Goal: Obtain resource: Download file/media

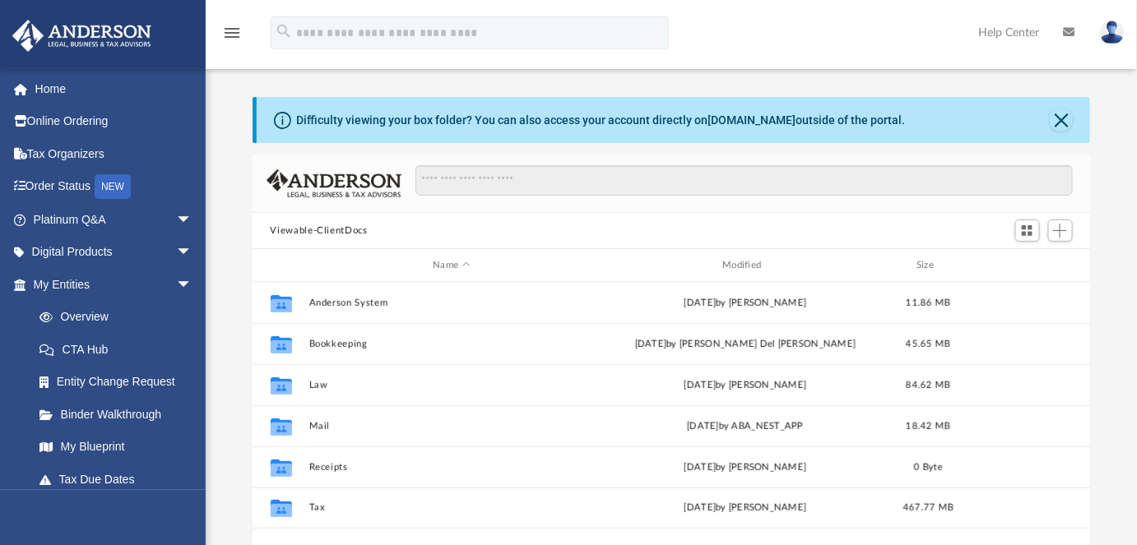
scroll to position [224, 0]
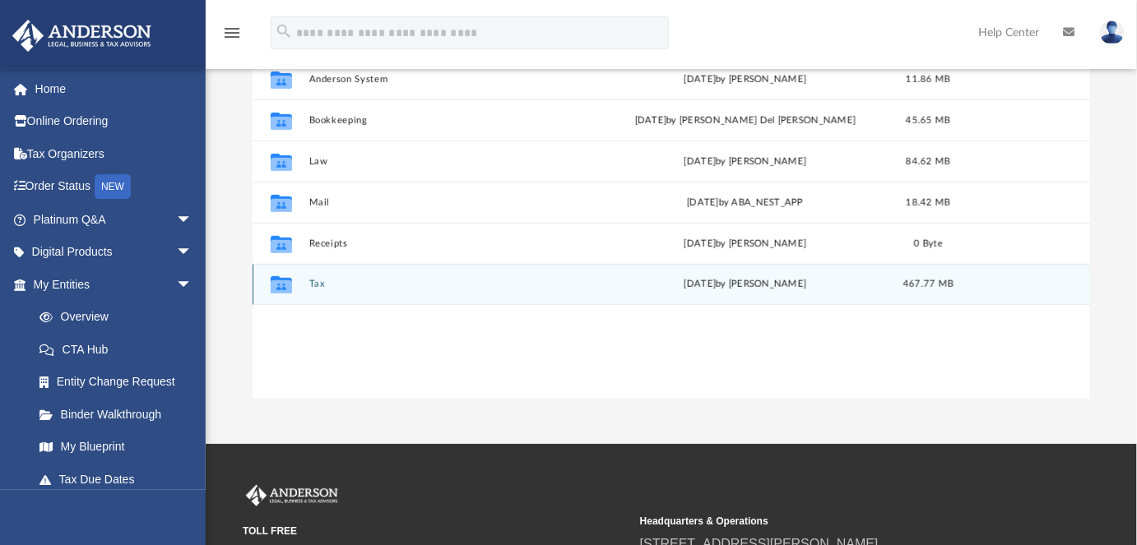
click at [314, 280] on button "Tax" at bounding box center [451, 284] width 286 height 11
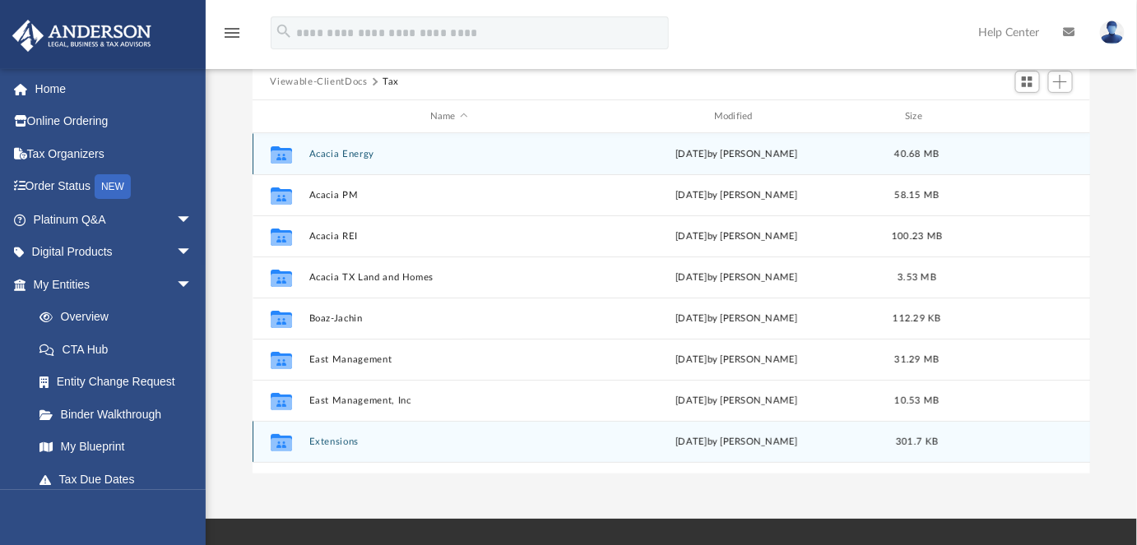
scroll to position [149, 0]
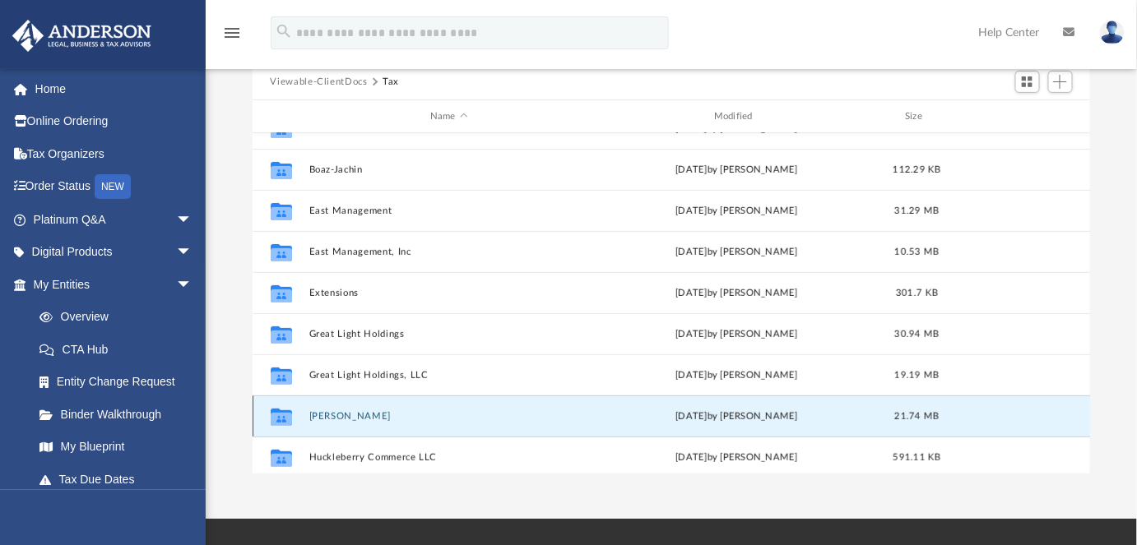
click at [355, 419] on button "Hale, Robert S." at bounding box center [448, 416] width 280 height 11
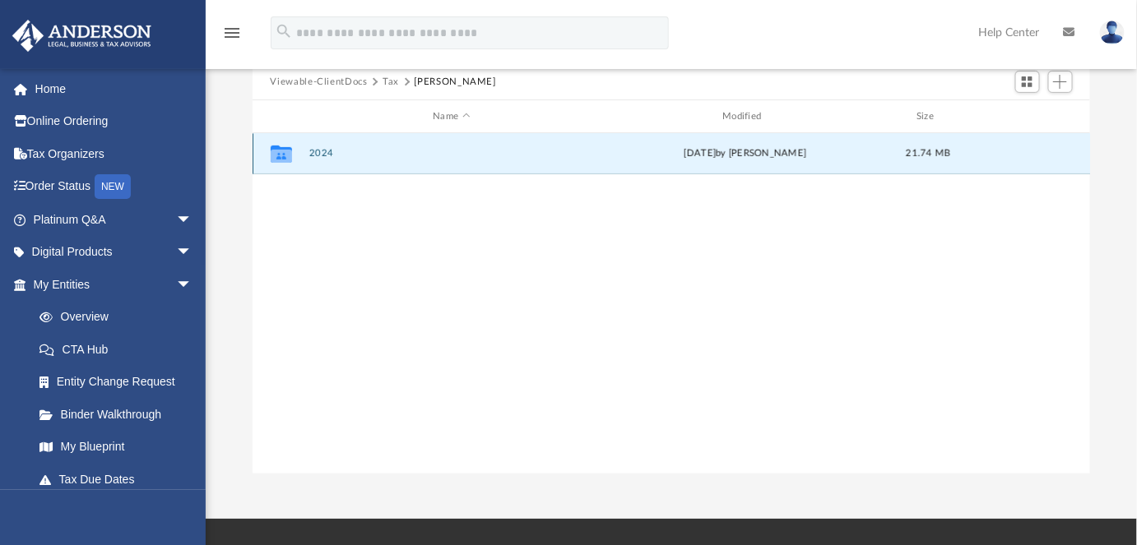
click at [323, 153] on button "2024" at bounding box center [451, 153] width 286 height 11
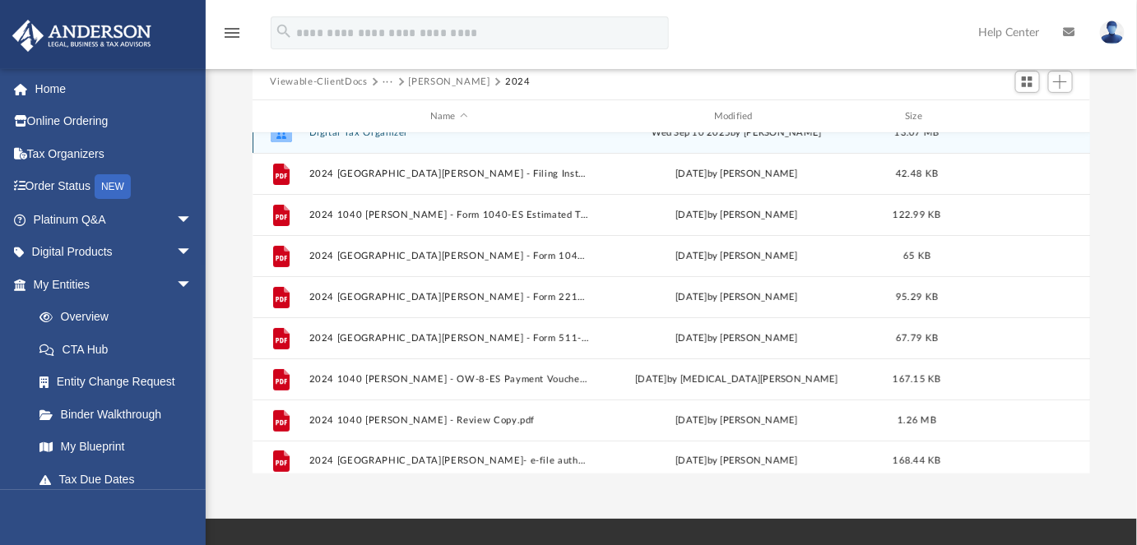
scroll to position [28, 0]
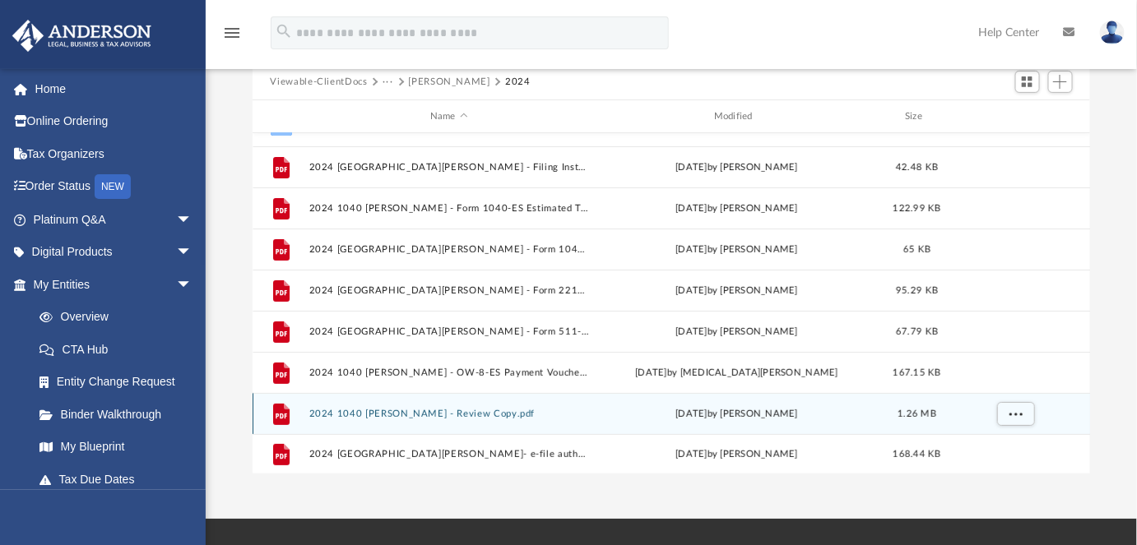
click at [425, 405] on div "File 2024 1040 Hale, Robert S. - Review Copy.pdf today by Alex Price 1.26 MB" at bounding box center [671, 413] width 838 height 41
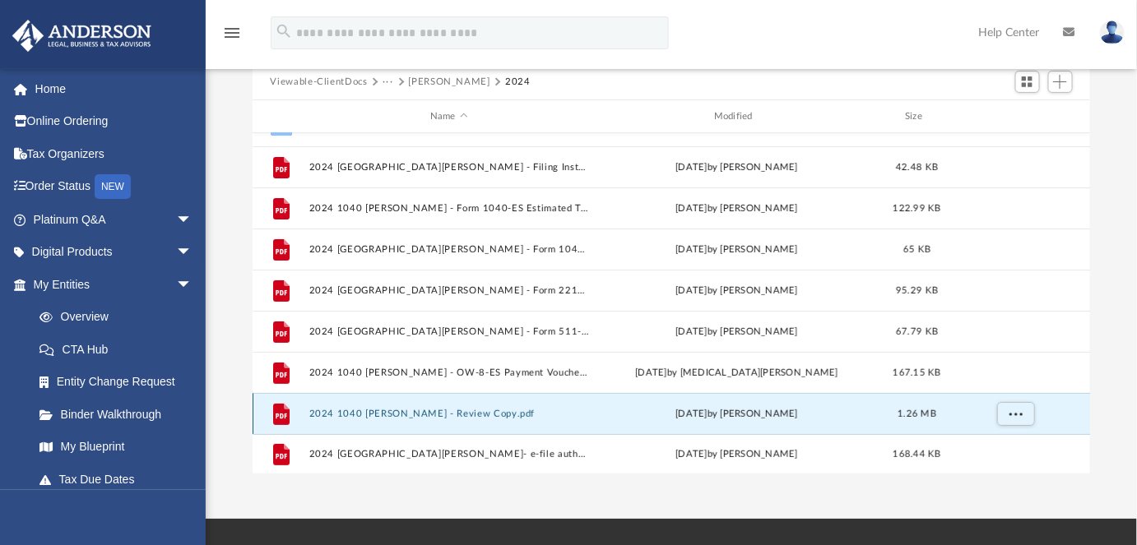
click at [413, 410] on button "2024 1040 Hale, Robert S. - Review Copy.pdf" at bounding box center [448, 414] width 280 height 11
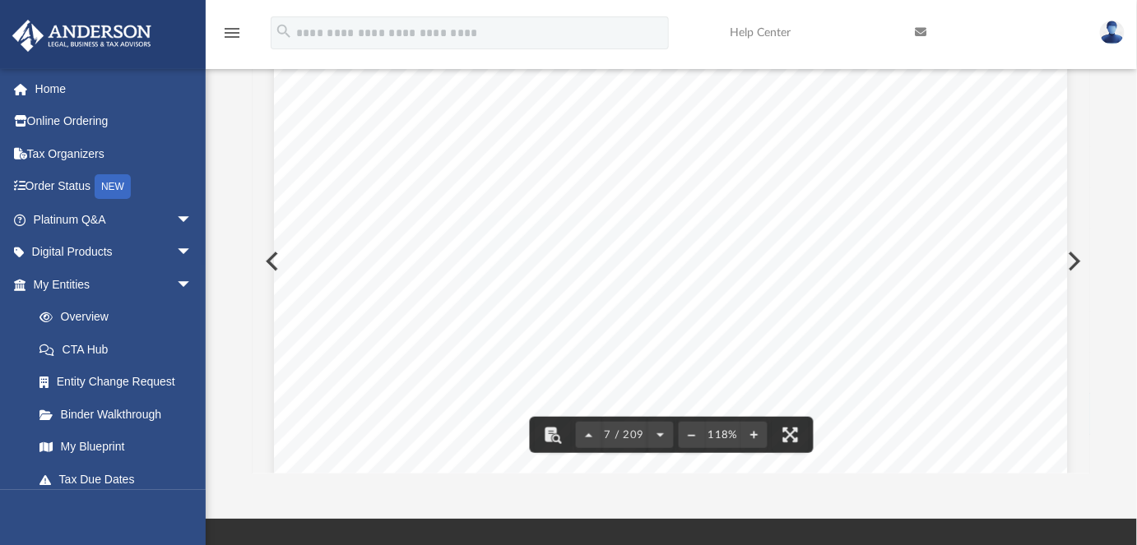
scroll to position [6653, 0]
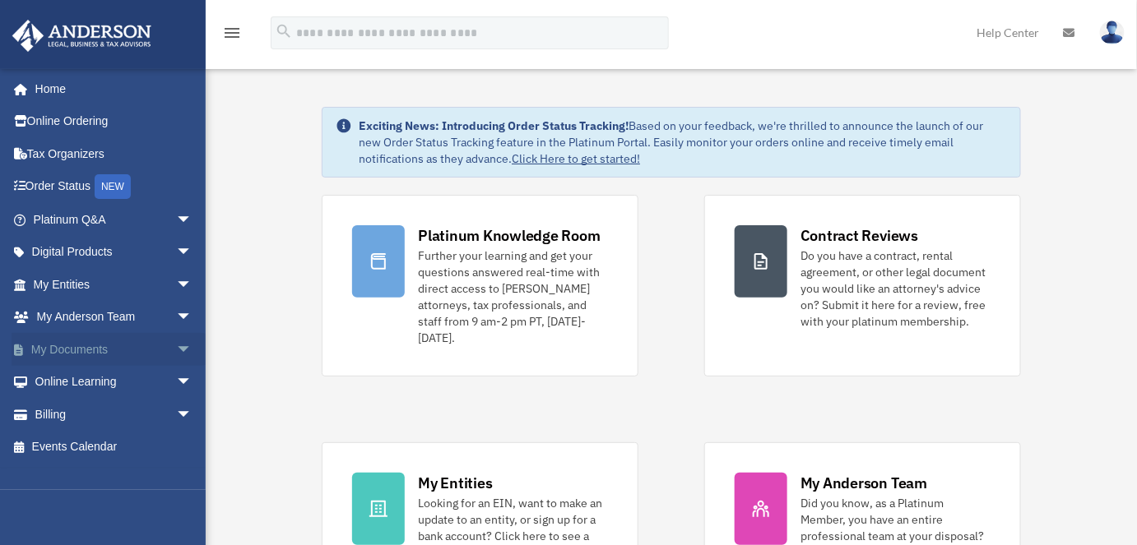
click at [176, 345] on span "arrow_drop_down" at bounding box center [192, 350] width 33 height 34
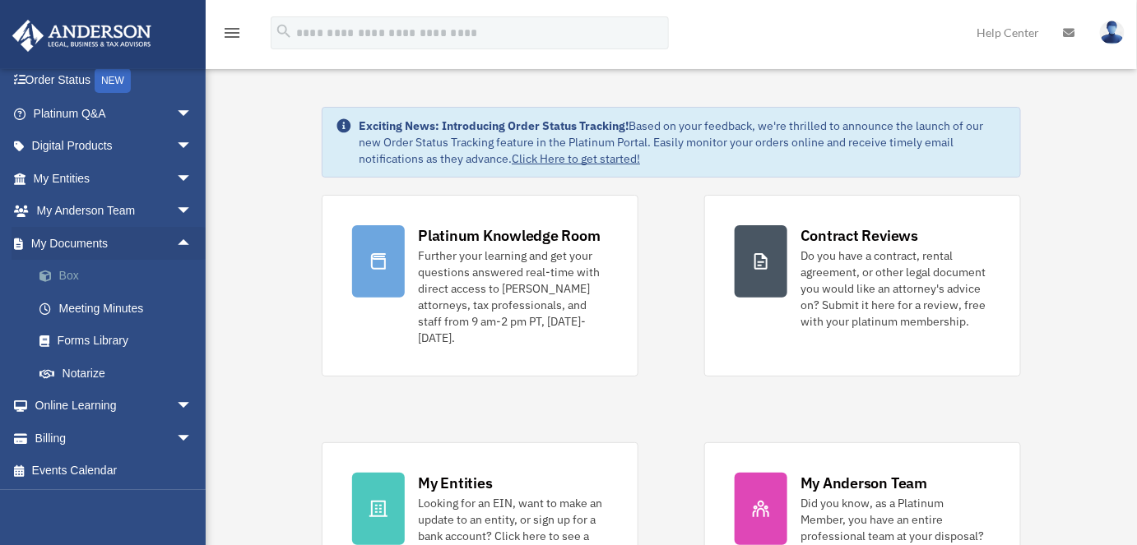
click at [83, 285] on link "Box" at bounding box center [120, 276] width 194 height 33
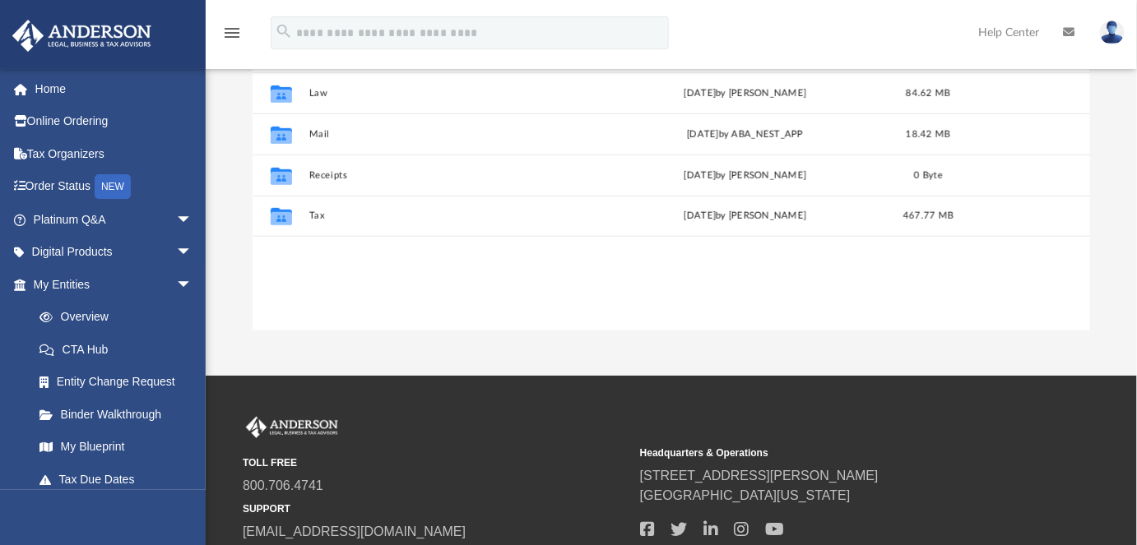
scroll to position [299, 0]
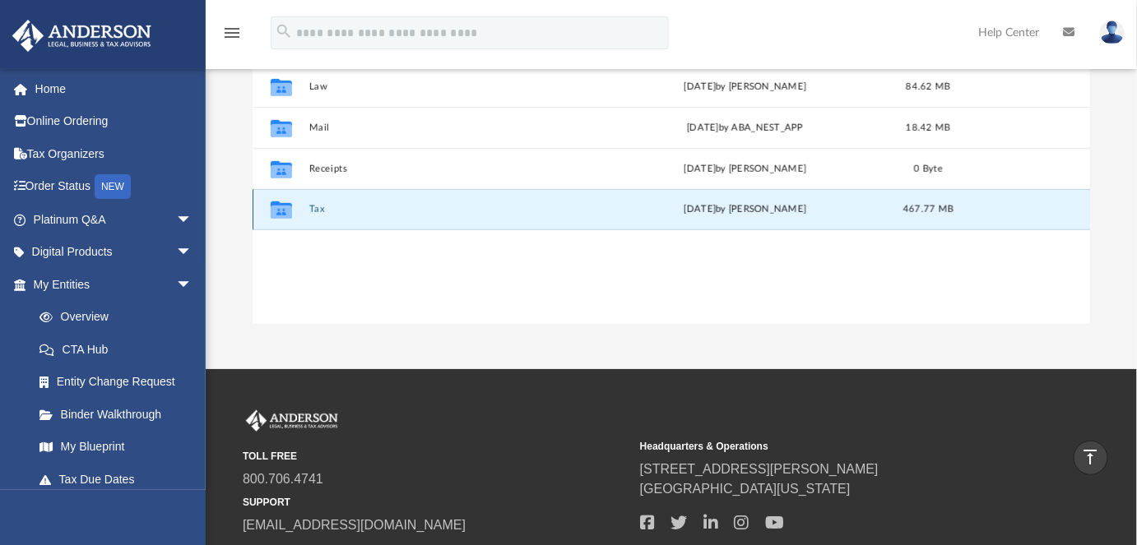
click at [311, 211] on button "Tax" at bounding box center [451, 209] width 286 height 11
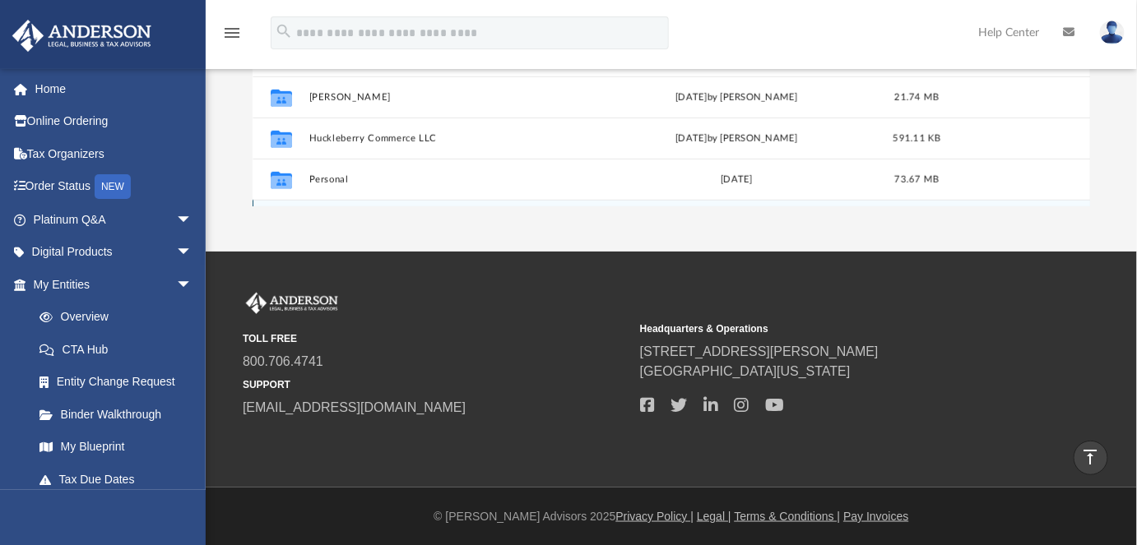
scroll to position [200, 0]
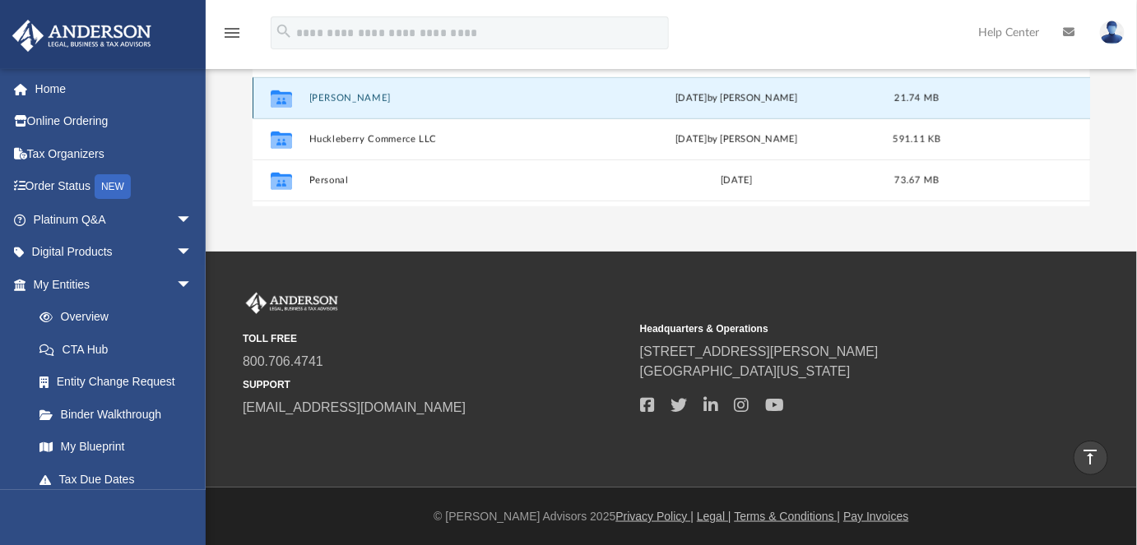
click at [366, 100] on button "Hale, Robert S." at bounding box center [448, 98] width 280 height 11
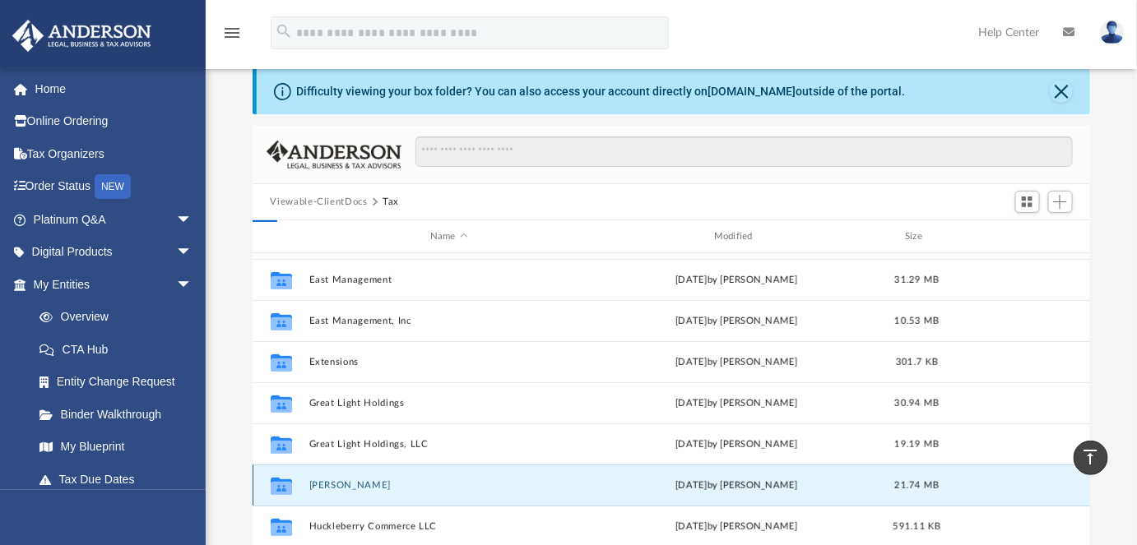
scroll to position [0, 0]
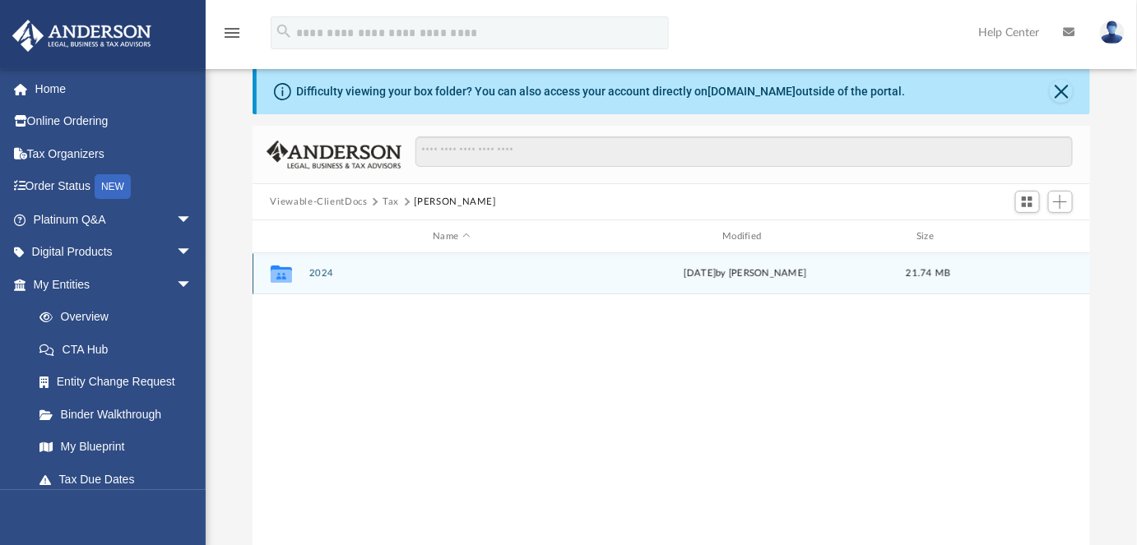
click at [316, 274] on button "2024" at bounding box center [451, 273] width 286 height 11
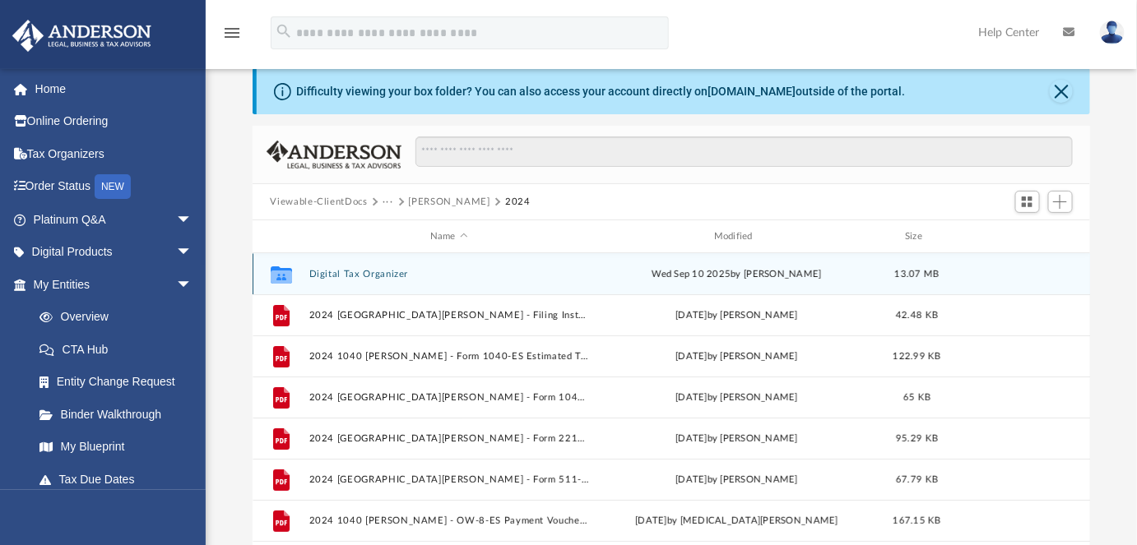
scroll to position [28, 0]
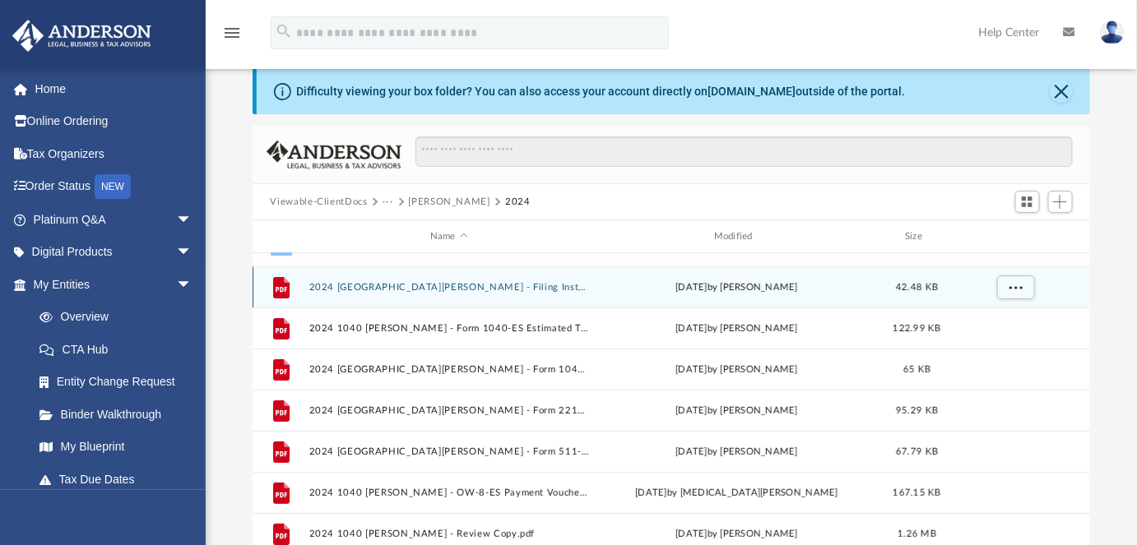
click at [486, 292] on div "File 2024 1040 Hale, Robert S. - Filing Instructions.pdf today by Alex Price 42…" at bounding box center [671, 286] width 838 height 41
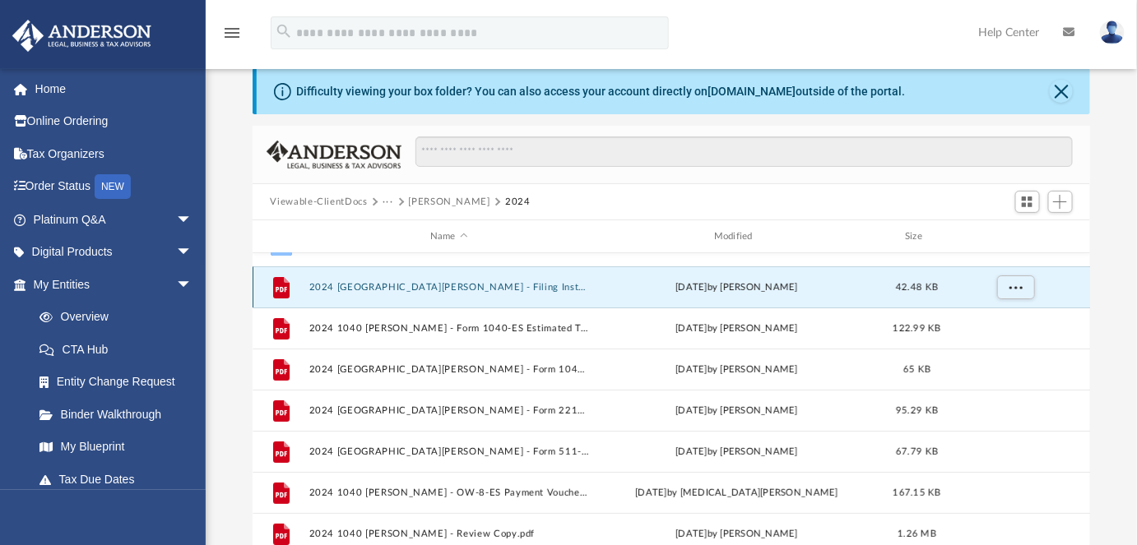
click at [488, 282] on button "2024 1040 Hale, Robert S. - Filing Instructions.pdf" at bounding box center [448, 287] width 280 height 11
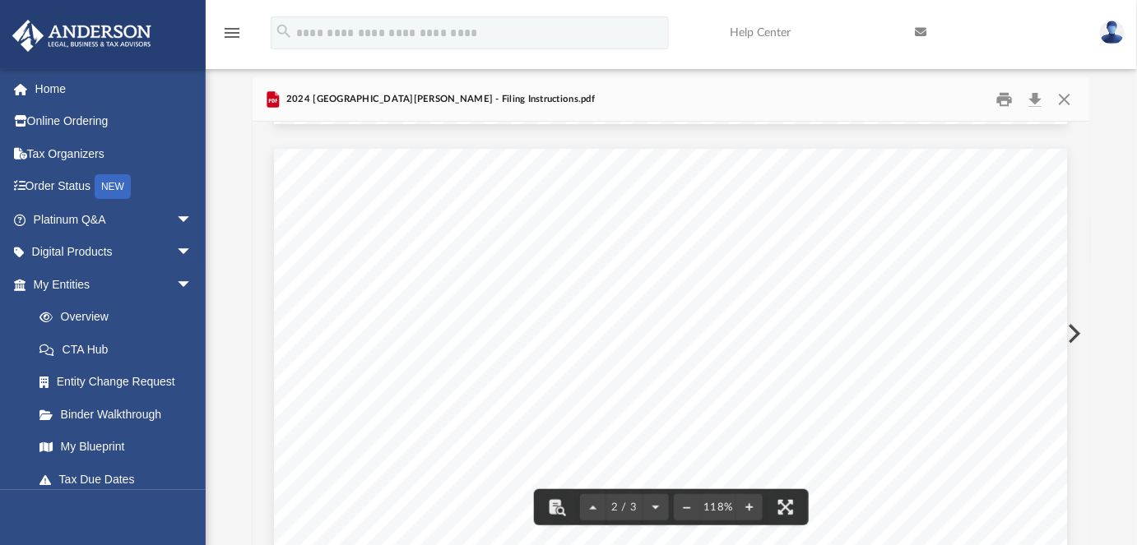
scroll to position [1046, 0]
click at [1061, 102] on button "Close" at bounding box center [1064, 99] width 30 height 25
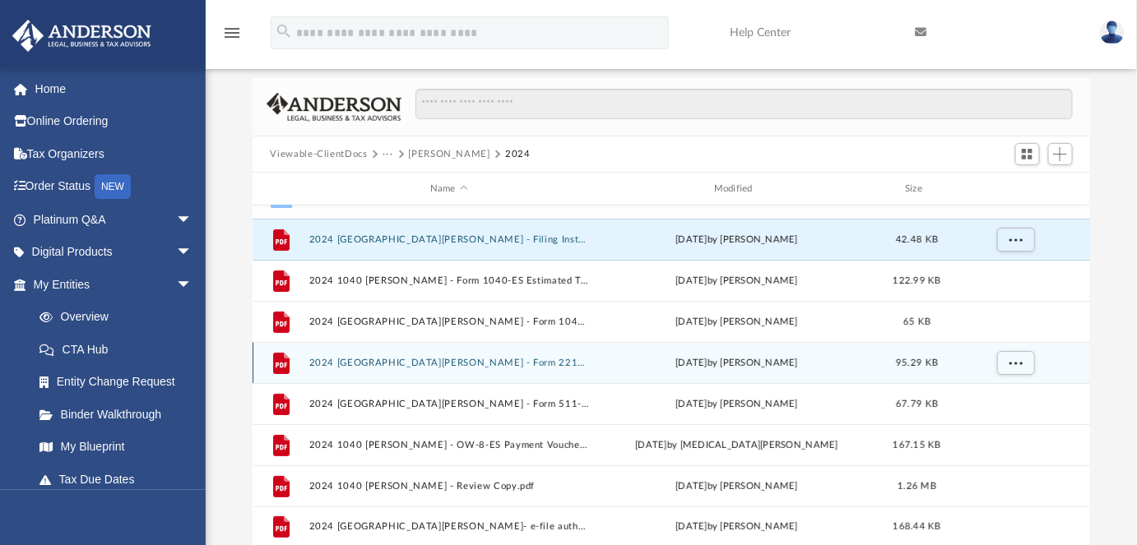
click at [495, 363] on button "2024 1040 Hale, Robert S. - Form 2210 Underpayment of Estimated Tax Voucher.pdf" at bounding box center [448, 363] width 280 height 11
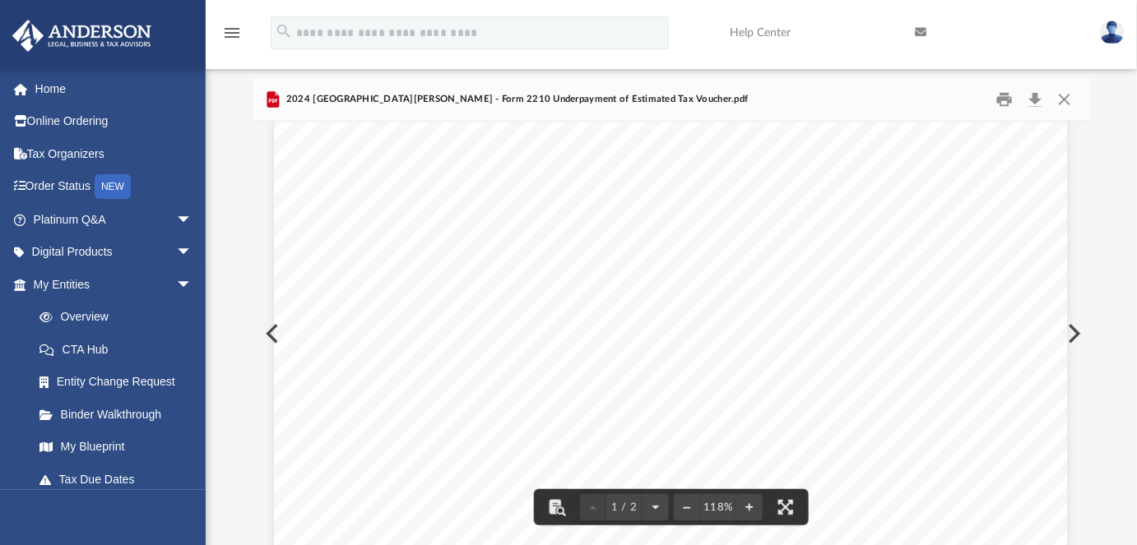
scroll to position [523, 0]
click at [1067, 99] on button "Close" at bounding box center [1064, 99] width 30 height 25
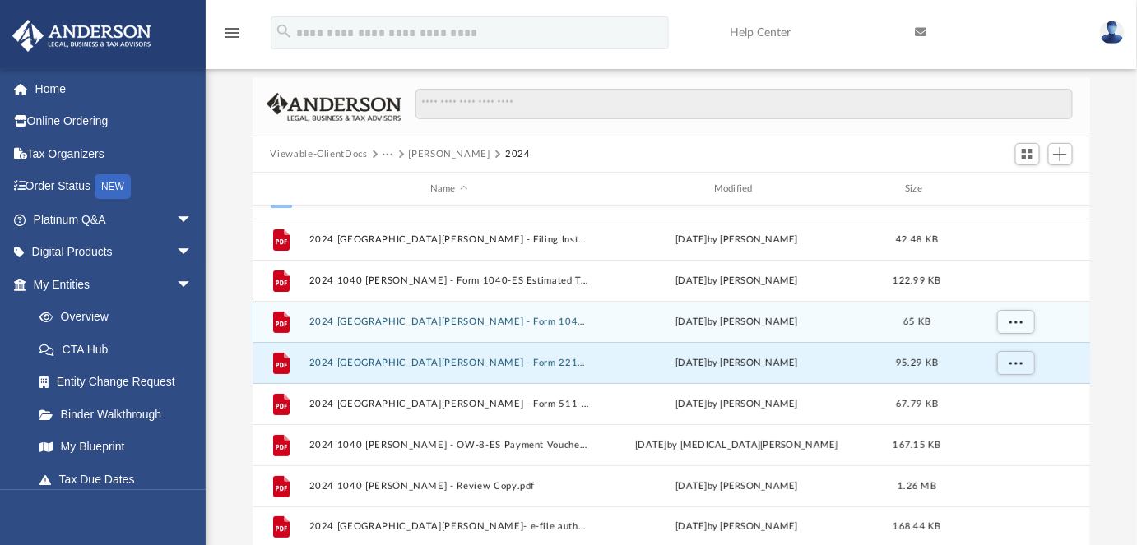
click at [472, 317] on button "2024 1040 Hale, Robert S. - Form 1040-V Payment Voucher.pdf" at bounding box center [448, 322] width 280 height 11
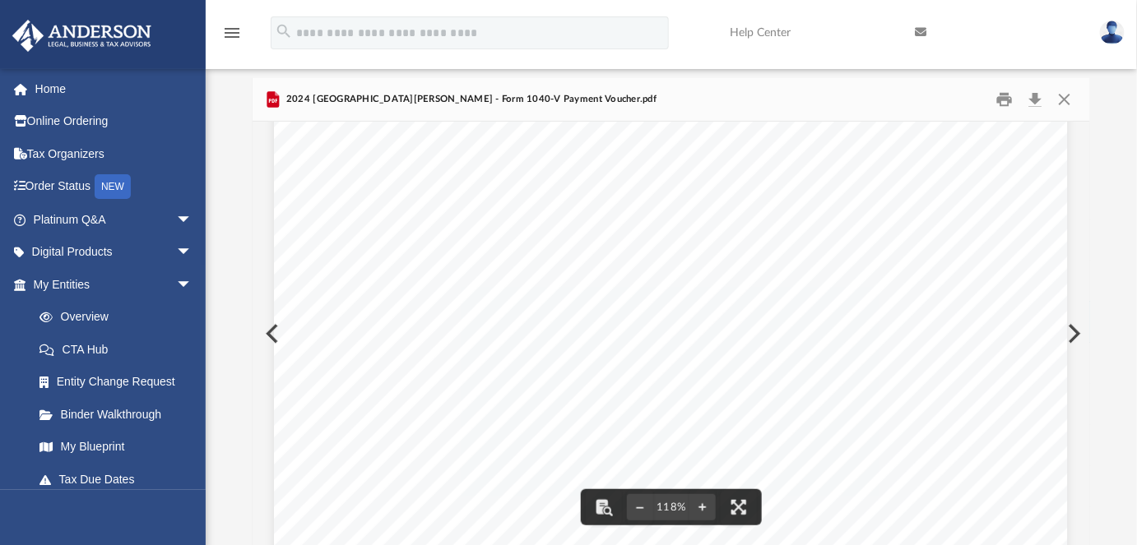
scroll to position [103, 0]
click at [1064, 101] on button "Close" at bounding box center [1064, 99] width 30 height 25
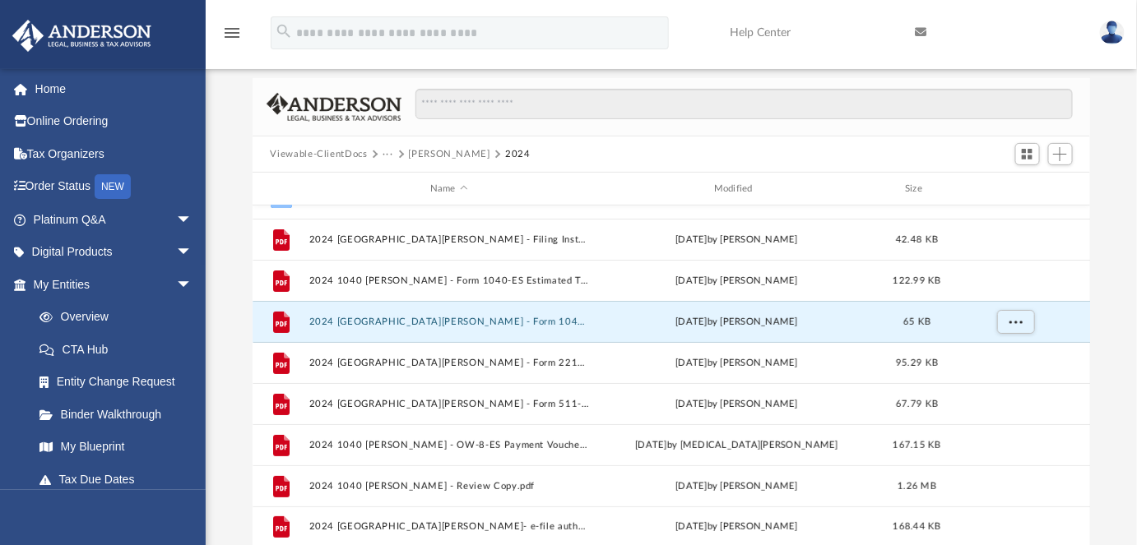
click at [442, 156] on button "Hale, Robert S." at bounding box center [449, 154] width 81 height 15
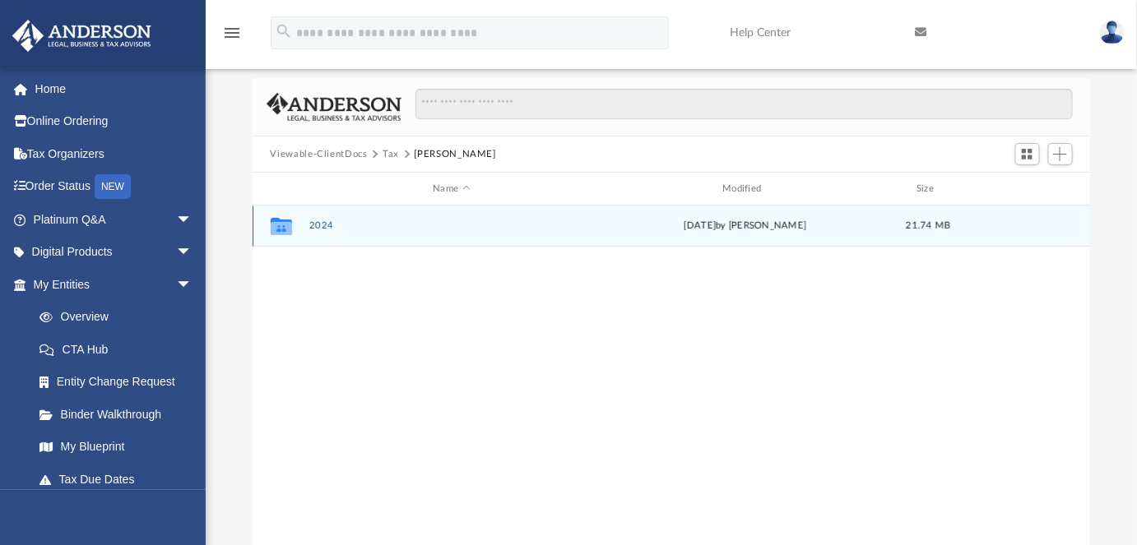
scroll to position [0, 0]
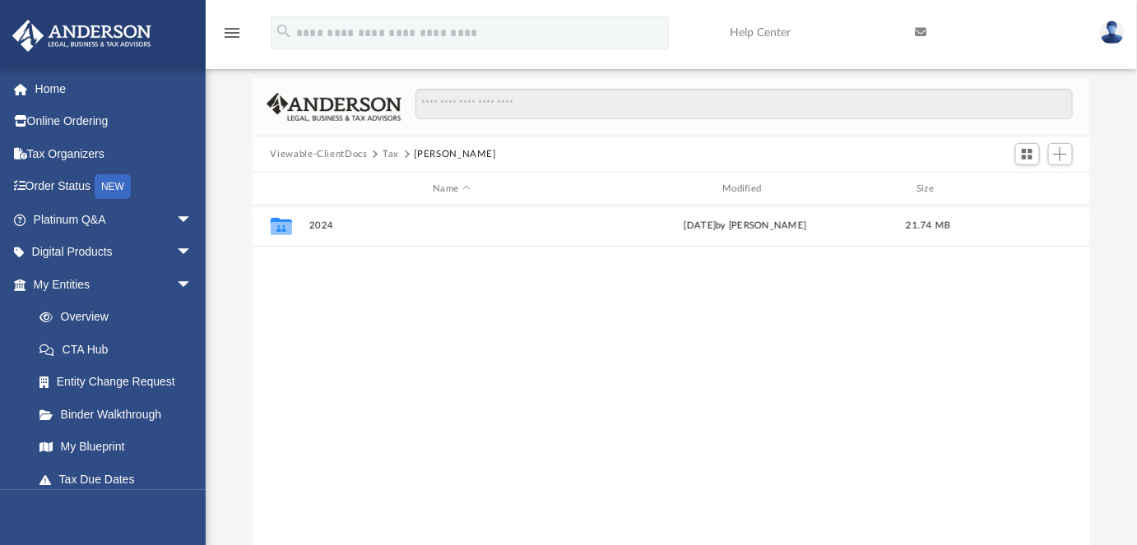
click at [389, 150] on button "Tax" at bounding box center [390, 154] width 16 height 15
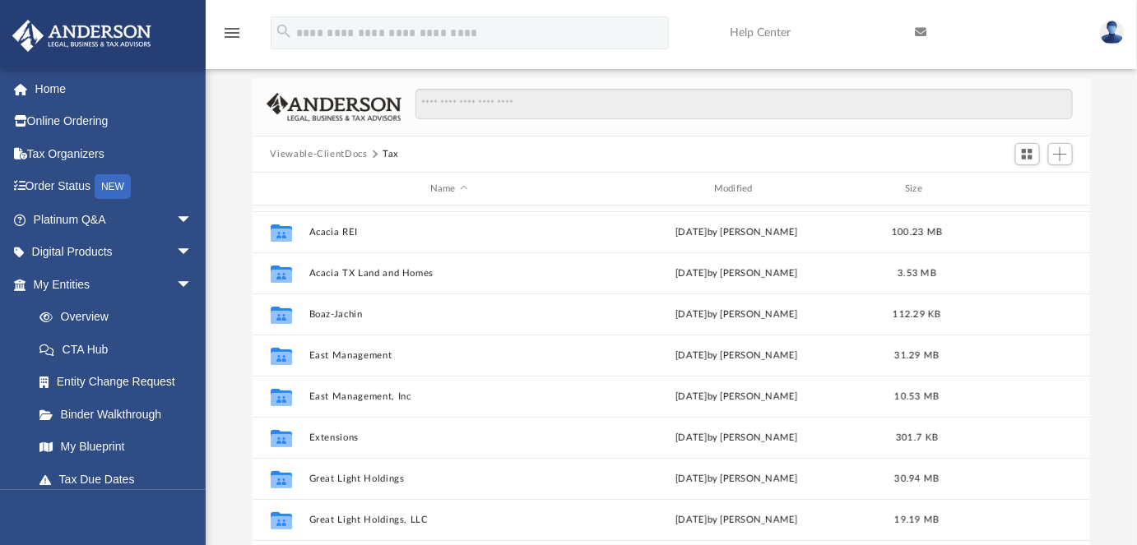
scroll to position [74, 0]
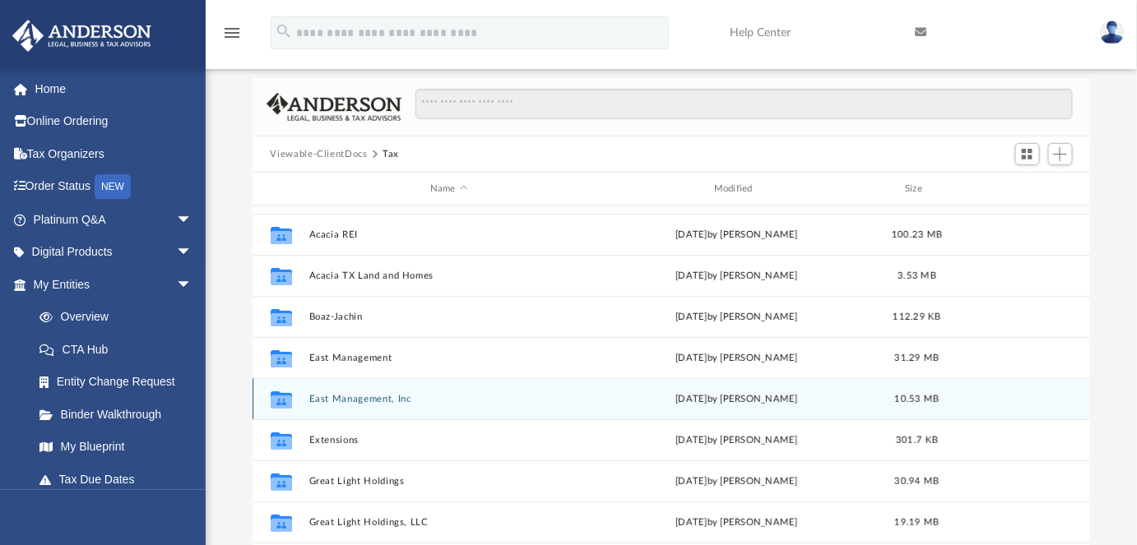
click at [352, 395] on button "East Management, Inc" at bounding box center [448, 399] width 280 height 11
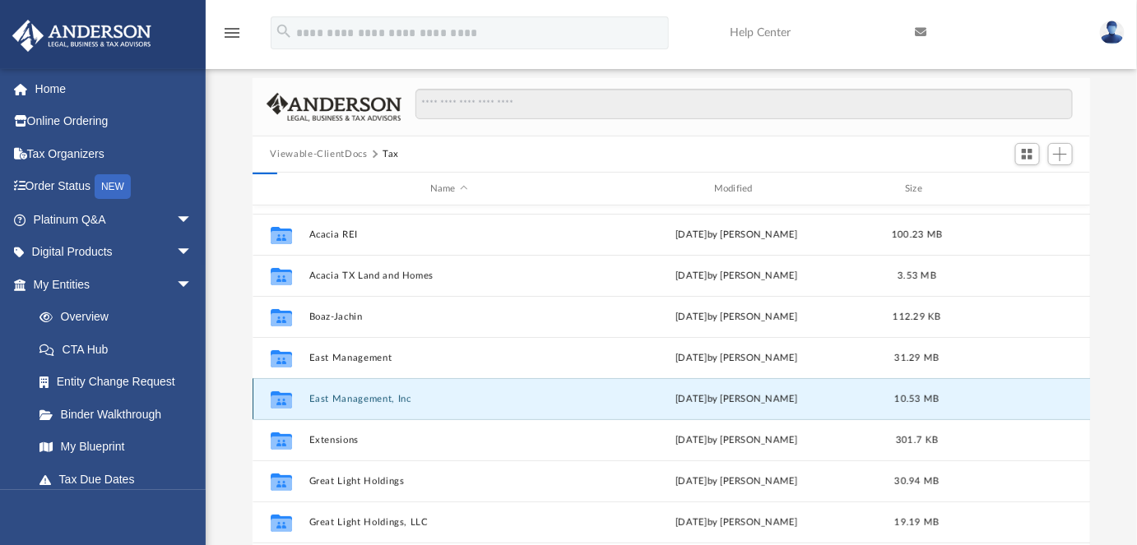
scroll to position [0, 0]
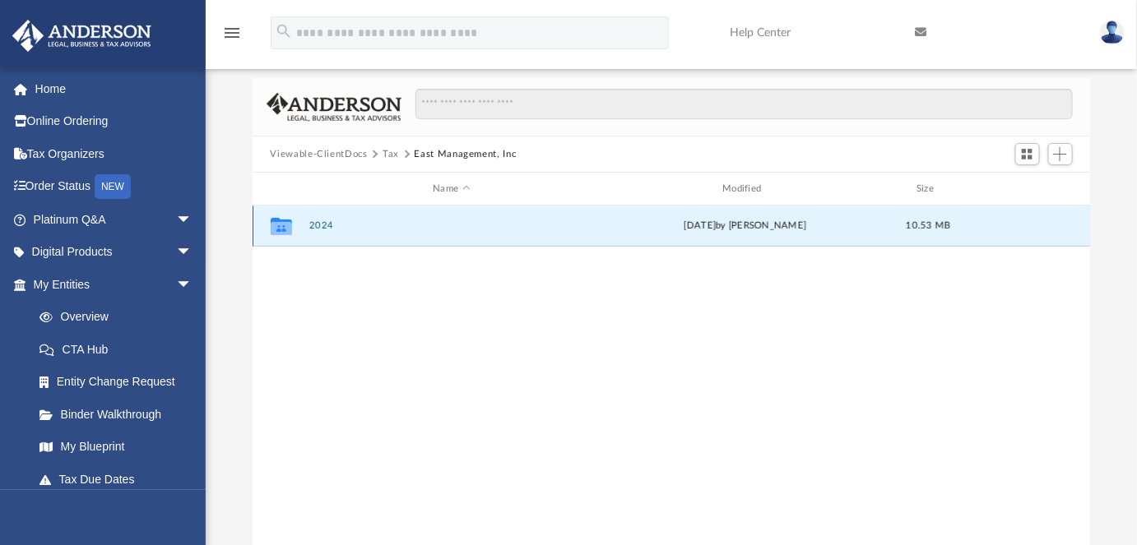
click at [320, 225] on button "2024" at bounding box center [451, 225] width 286 height 11
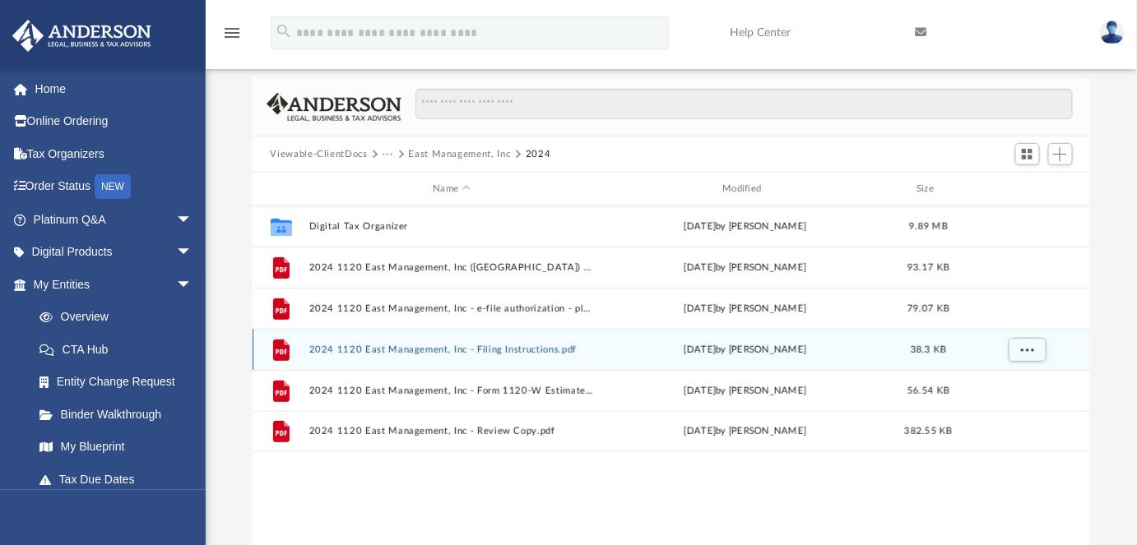
click at [472, 331] on div "File 2024 1120 East Management, Inc - Filing Instructions.pdf Mon Sep 22 2025 b…" at bounding box center [671, 349] width 838 height 41
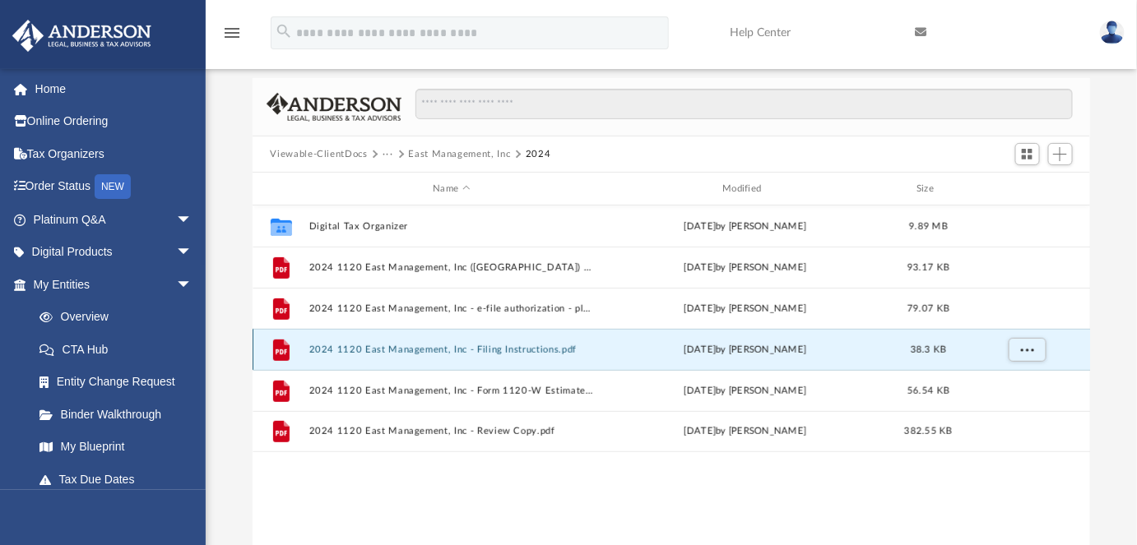
click at [469, 347] on button "2024 1120 East Management, Inc - Filing Instructions.pdf" at bounding box center [451, 350] width 286 height 11
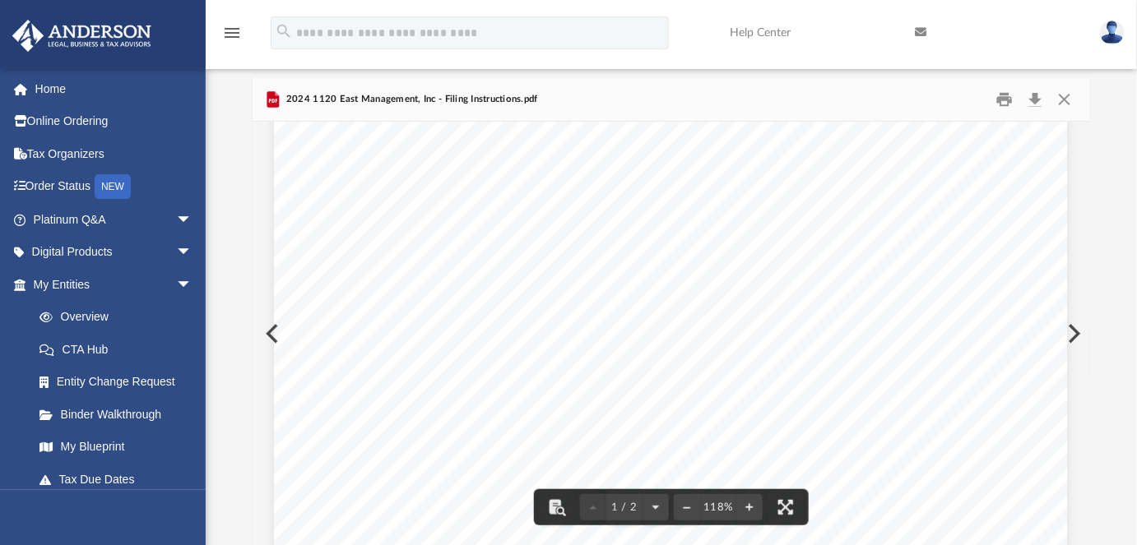
scroll to position [598, 0]
click at [833, 266] on span "Deposit your funds using the IRS electronic remittance processing system, EFTPS." at bounding box center [606, 265] width 476 height 13
click at [1070, 99] on button "Close" at bounding box center [1064, 99] width 30 height 25
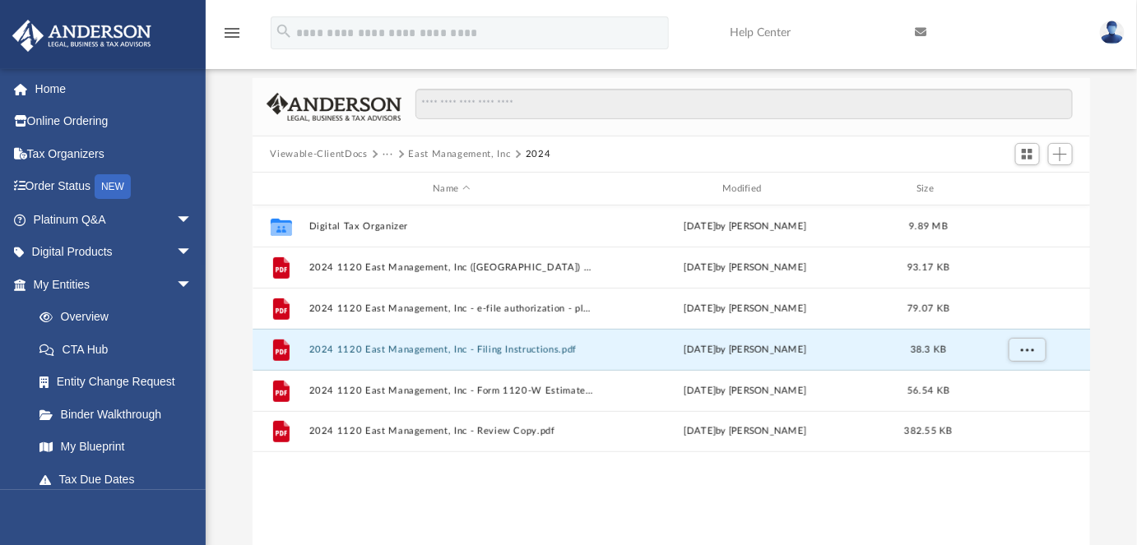
click at [388, 155] on button "···" at bounding box center [387, 154] width 11 height 15
click at [392, 178] on li "Tax" at bounding box center [399, 182] width 16 height 17
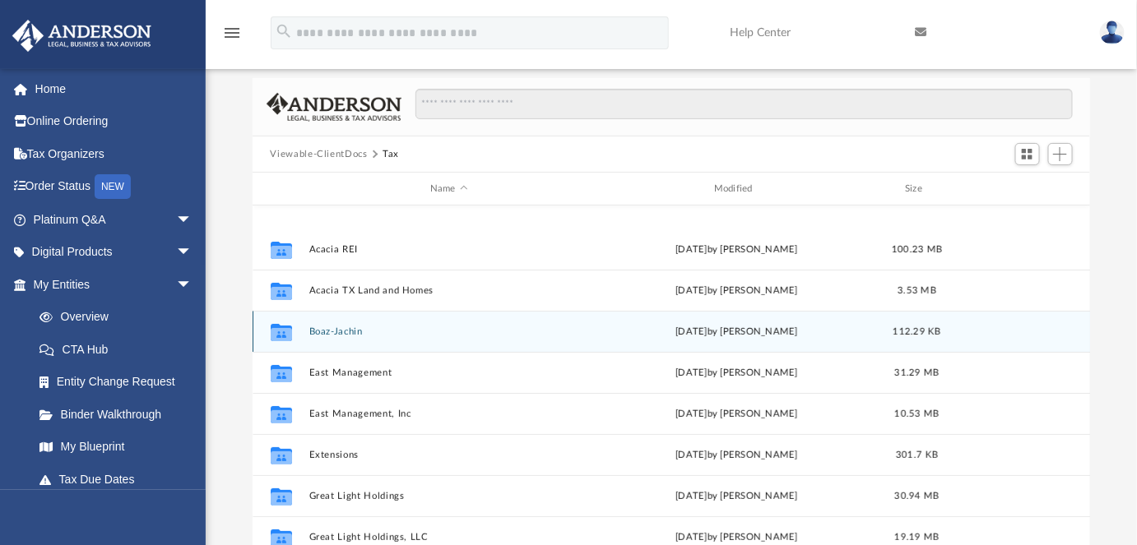
scroll to position [149, 0]
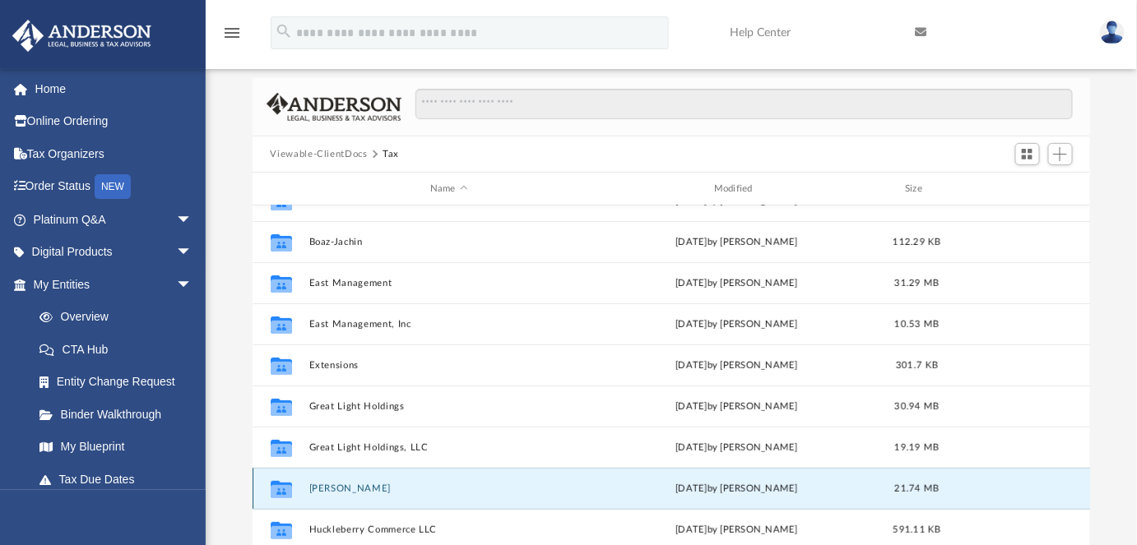
click at [349, 485] on button "Hale, Robert S." at bounding box center [448, 489] width 280 height 11
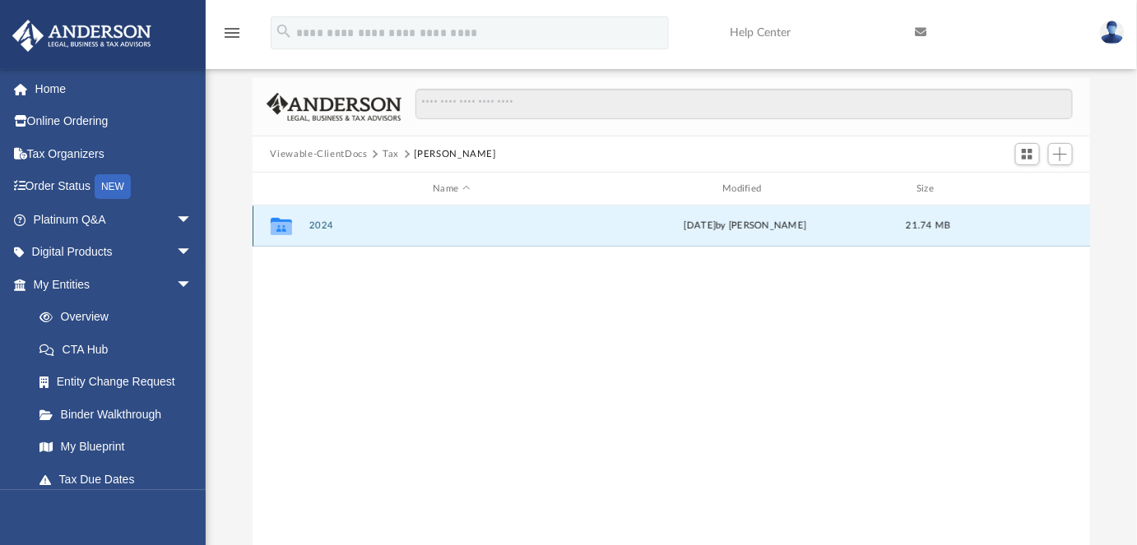
click at [320, 227] on button "2024" at bounding box center [451, 225] width 286 height 11
